Goal: Task Accomplishment & Management: Manage account settings

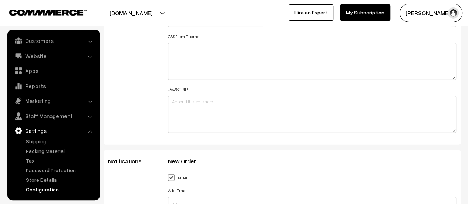
scroll to position [925, 0]
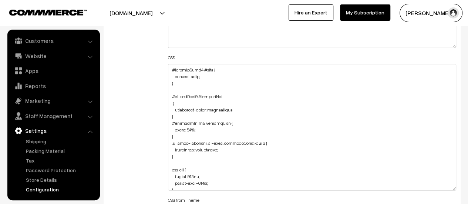
drag, startPoint x: 452, startPoint y: 98, endPoint x: 452, endPoint y: 187, distance: 89.5
click at [452, 187] on textarea at bounding box center [312, 127] width 288 height 126
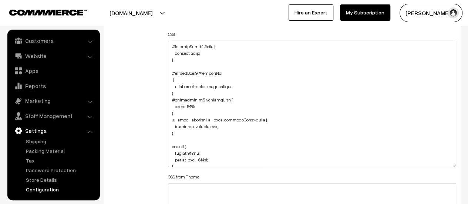
scroll to position [122, 0]
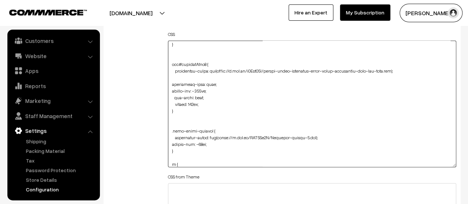
click at [193, 104] on textarea at bounding box center [312, 104] width 288 height 126
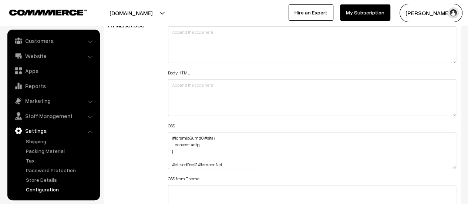
scroll to position [887, 0]
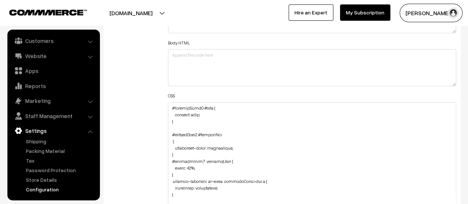
drag, startPoint x: 453, startPoint y: 136, endPoint x: 456, endPoint y: 221, distance: 85.4
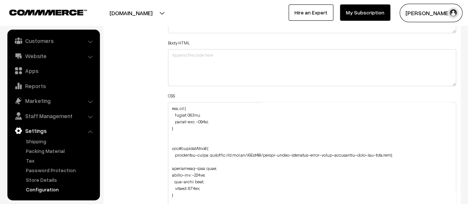
scroll to position [111, 0]
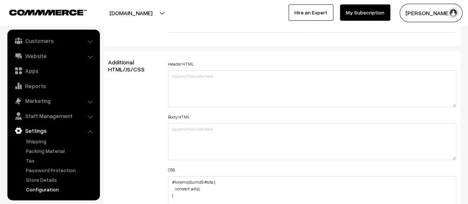
scroll to position [887, 0]
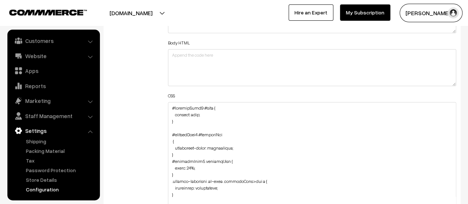
drag, startPoint x: 453, startPoint y: 135, endPoint x: 444, endPoint y: 221, distance: 86.2
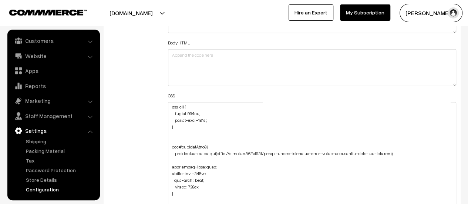
scroll to position [111, 0]
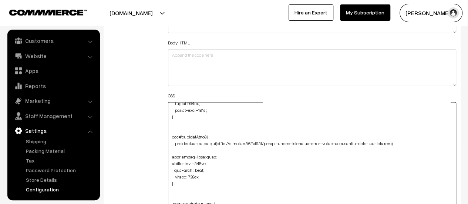
click at [216, 173] on textarea at bounding box center [312, 163] width 288 height 123
paste textarea "margin-right: -130px; }"
drag, startPoint x: 219, startPoint y: 179, endPoint x: 172, endPoint y: 183, distance: 46.7
click at [172, 183] on textarea "To enrich screen reader interactions, please activate Accessibility in Grammarl…" at bounding box center [312, 163] width 288 height 123
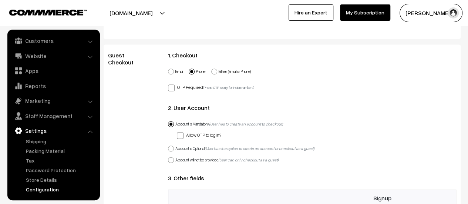
scroll to position [0, 0]
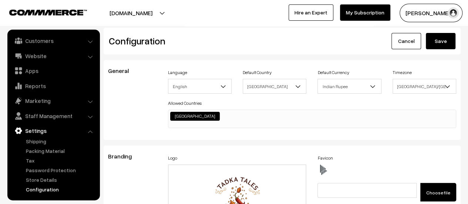
type textarea "#productType1 #name { display: none; } #productType1 #productImg { background-c…"
click at [431, 42] on button "Save" at bounding box center [441, 41] width 30 height 16
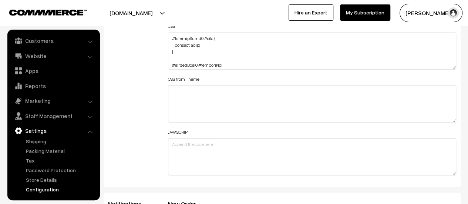
scroll to position [924, 0]
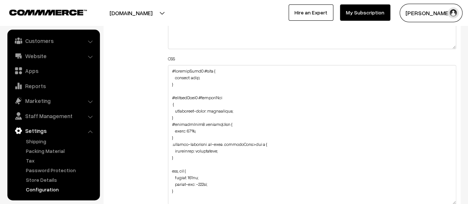
drag, startPoint x: 451, startPoint y: 98, endPoint x: 439, endPoint y: 201, distance: 103.1
click at [439, 201] on textarea at bounding box center [312, 134] width 288 height 139
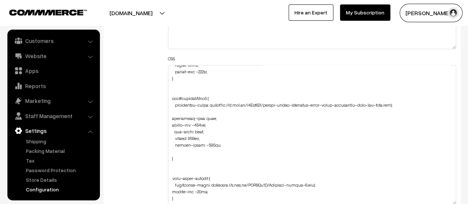
scroll to position [148, 0]
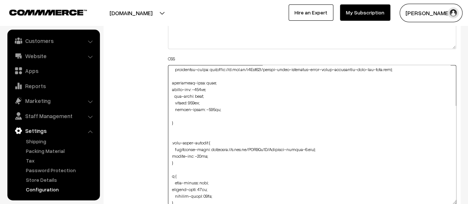
click at [204, 108] on textarea at bounding box center [312, 134] width 288 height 139
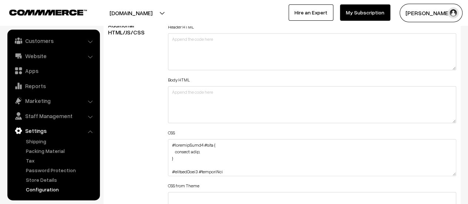
scroll to position [961, 0]
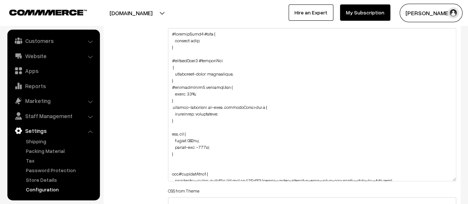
drag, startPoint x: 452, startPoint y: 62, endPoint x: 444, endPoint y: 179, distance: 116.8
click at [444, 179] on textarea at bounding box center [312, 104] width 288 height 153
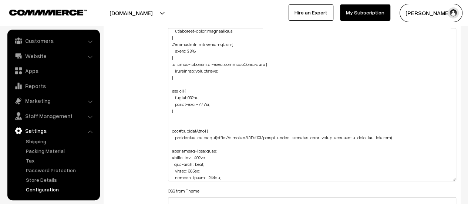
scroll to position [74, 0]
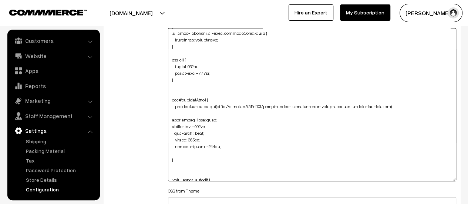
click at [205, 144] on textarea at bounding box center [312, 104] width 288 height 153
